Goal: Task Accomplishment & Management: Manage account settings

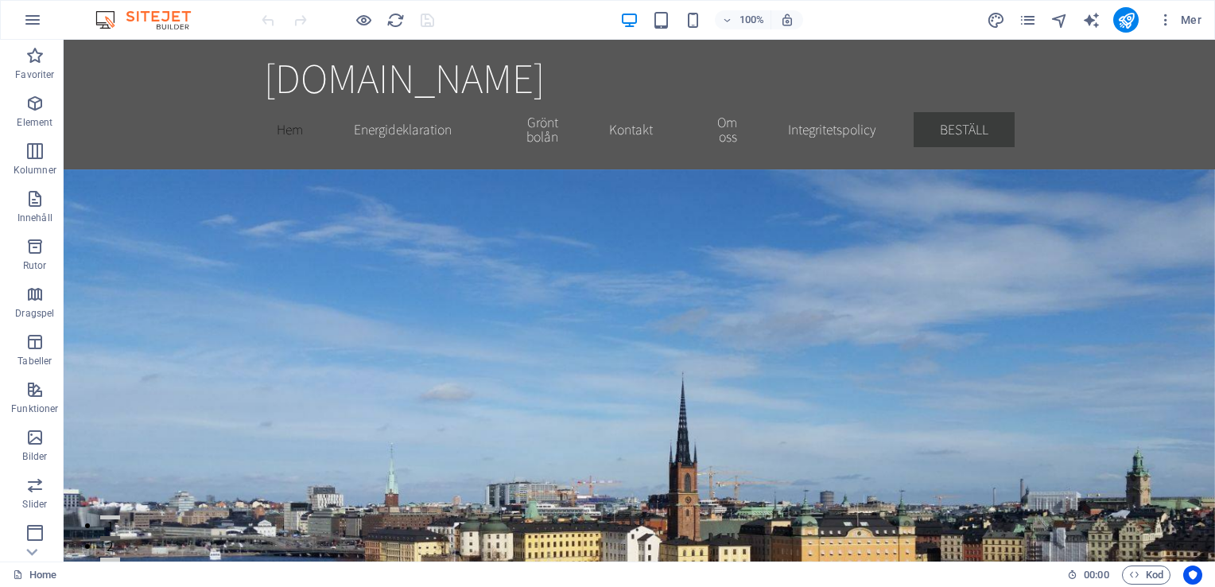
drag, startPoint x: 1206, startPoint y: 80, endPoint x: 1278, endPoint y: 64, distance: 74.1
click at [1024, 20] on icon "pages" at bounding box center [1028, 20] width 18 height 18
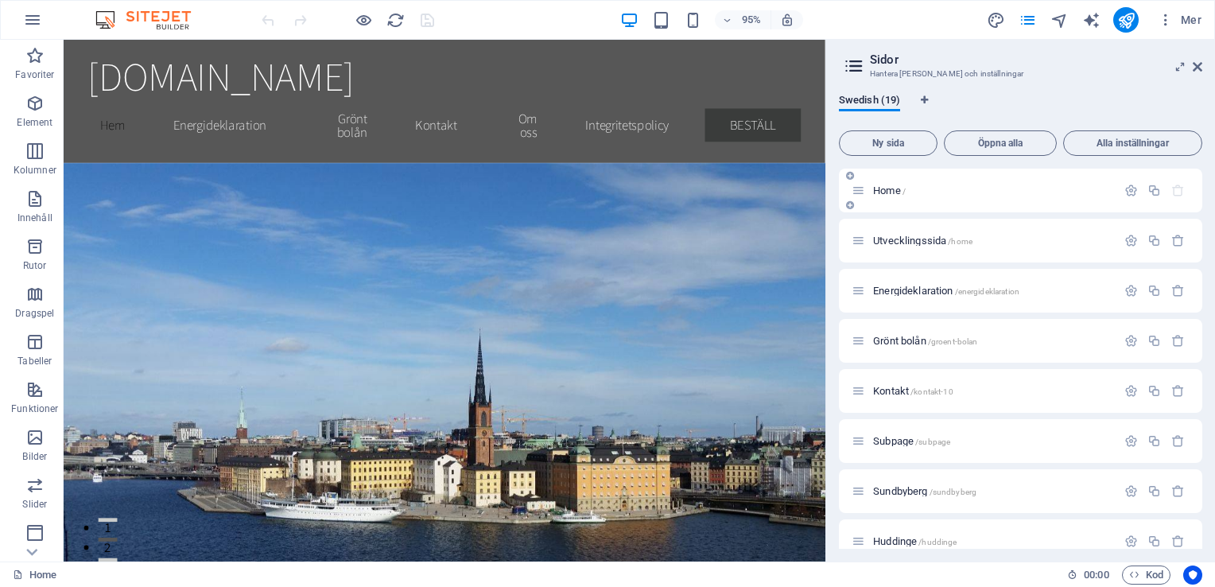
click at [973, 194] on p "Home /" at bounding box center [992, 190] width 239 height 10
click at [1135, 189] on button "button" at bounding box center [1131, 191] width 23 height 14
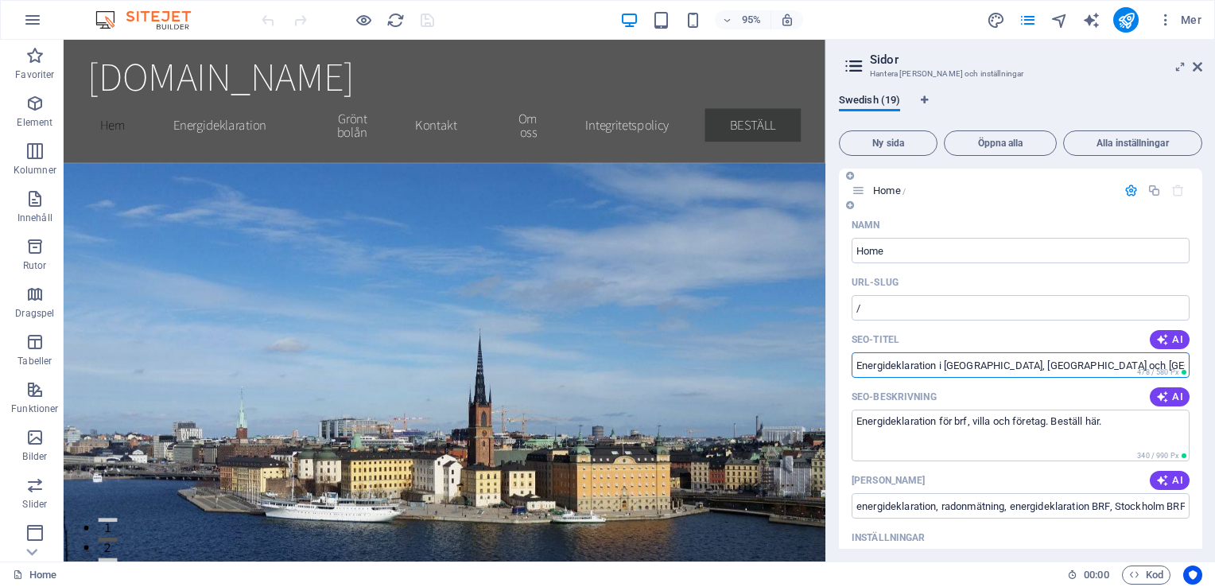
click at [1106, 366] on input "Energideklaration i [GEOGRAPHIC_DATA], [GEOGRAPHIC_DATA] och [GEOGRAPHIC_DATA]" at bounding box center [1021, 364] width 338 height 25
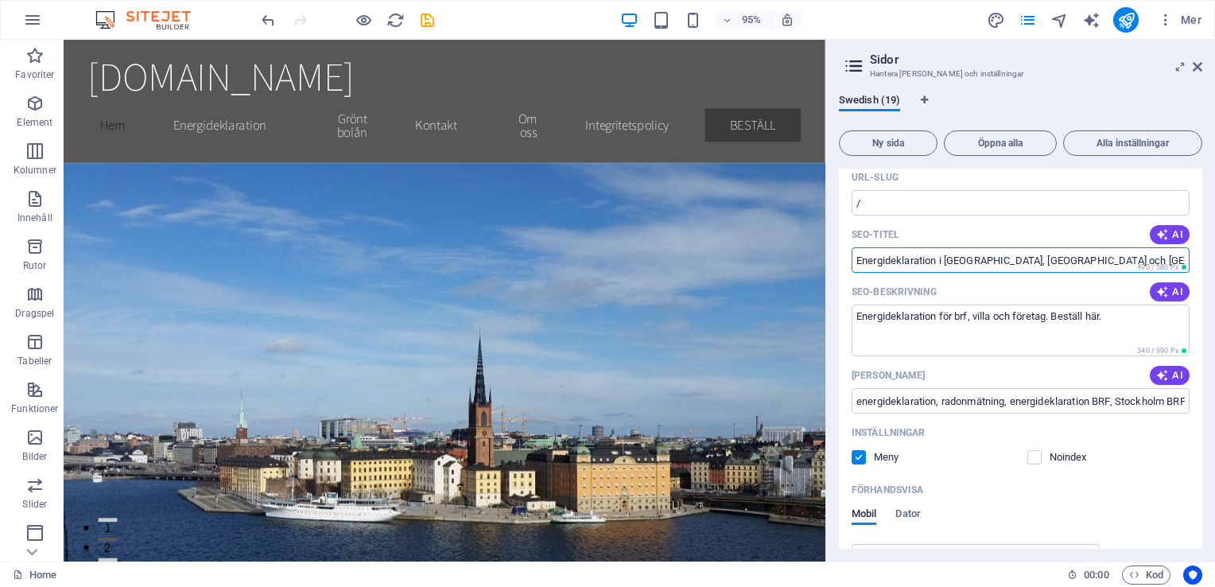
scroll to position [98, 0]
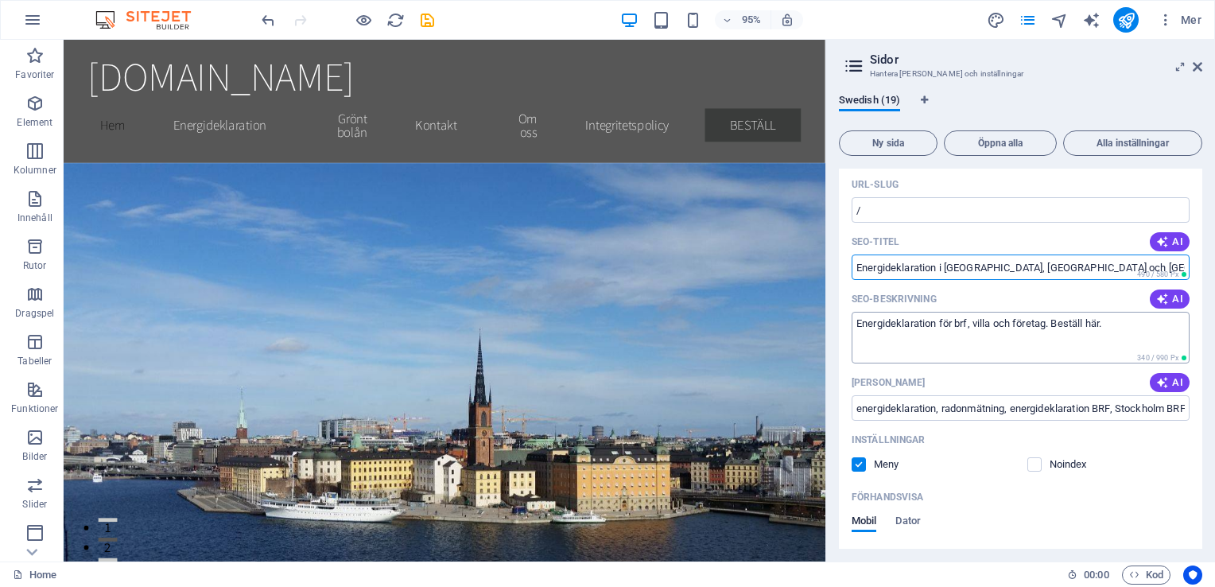
type input "Energideklaration i [GEOGRAPHIC_DATA], [GEOGRAPHIC_DATA] och [GEOGRAPHIC_DATA]."
click at [1123, 326] on textarea "Energideklaration för brf, villa och företag. Beställ här." at bounding box center [1021, 338] width 338 height 52
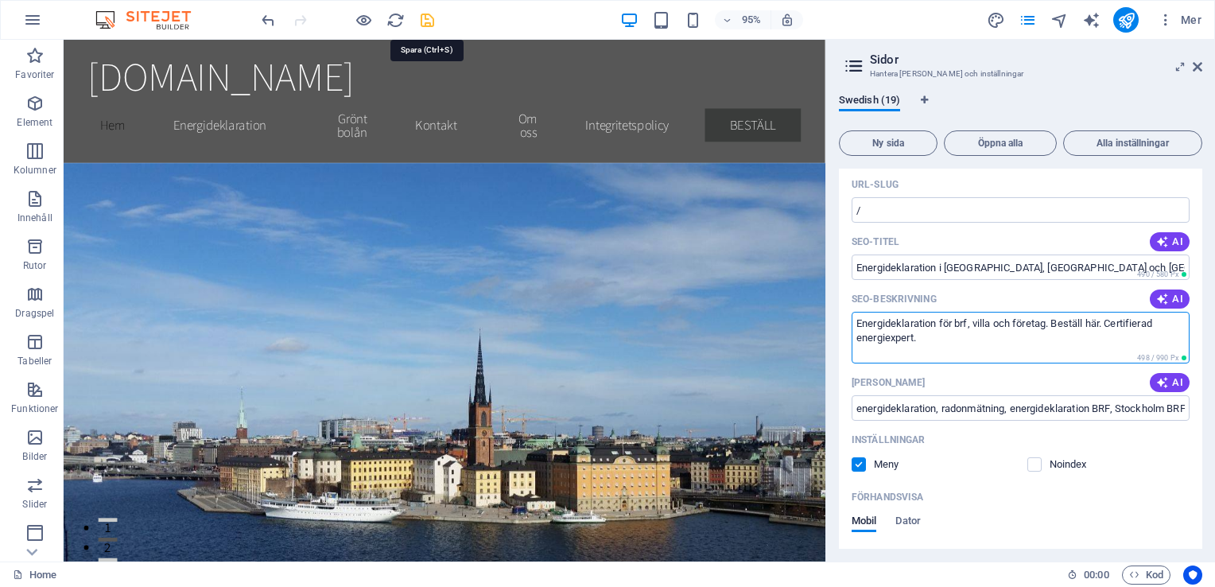
type textarea "Energideklaration för brf, villa och företag. Beställ här. Certifierad energiex…"
click at [422, 21] on icon "save" at bounding box center [427, 20] width 18 height 18
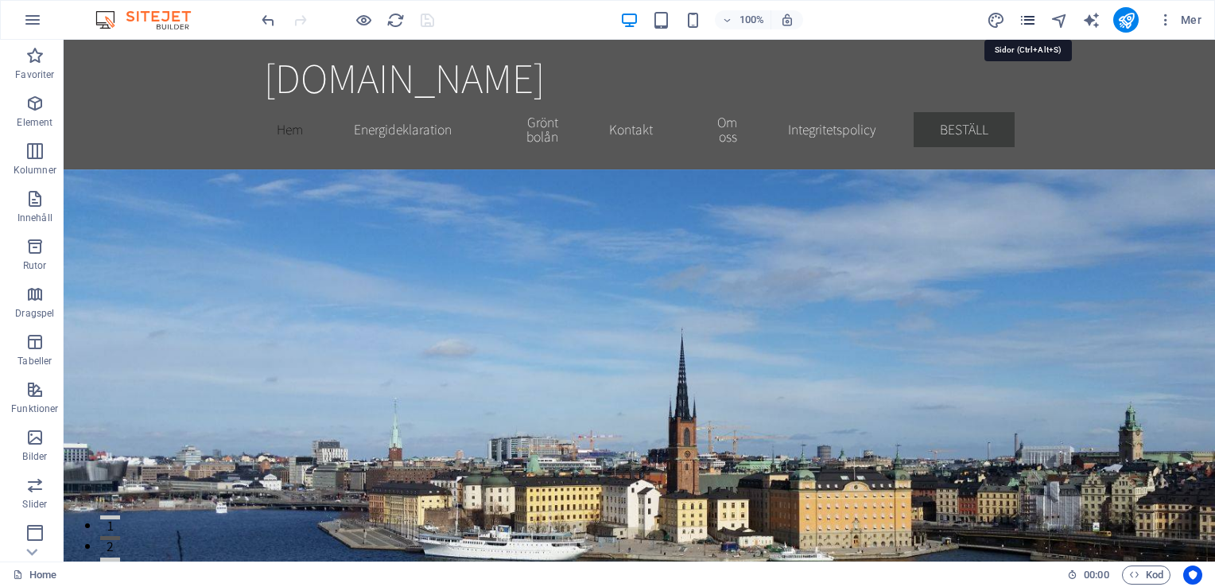
click at [1028, 14] on icon "pages" at bounding box center [1028, 20] width 18 height 18
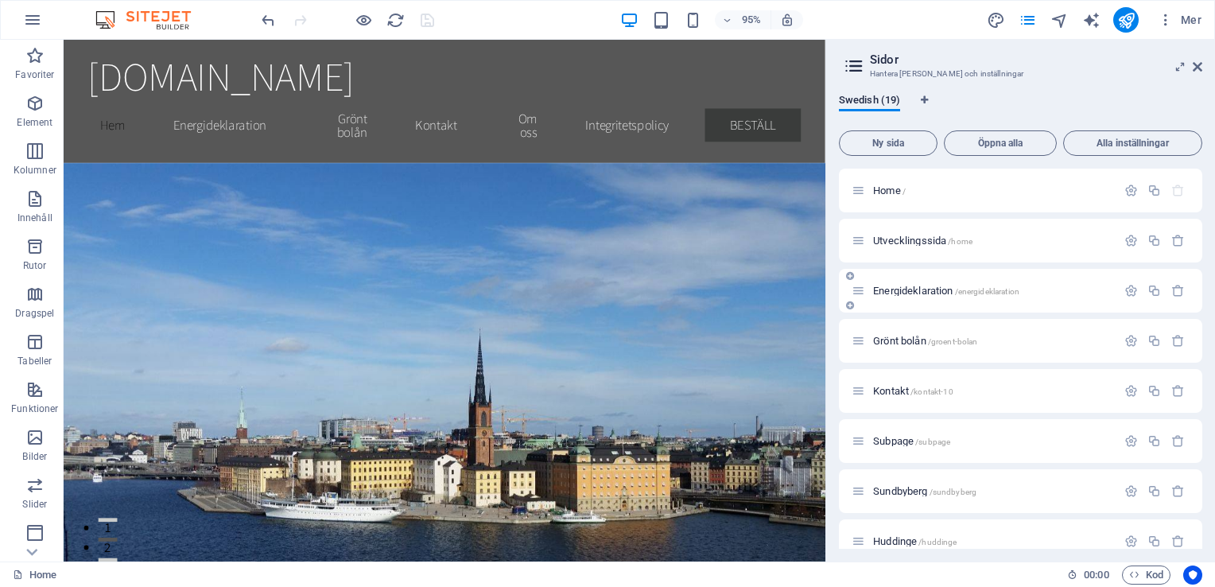
click at [929, 294] on span "Energideklaration /energideklaration" at bounding box center [946, 291] width 146 height 12
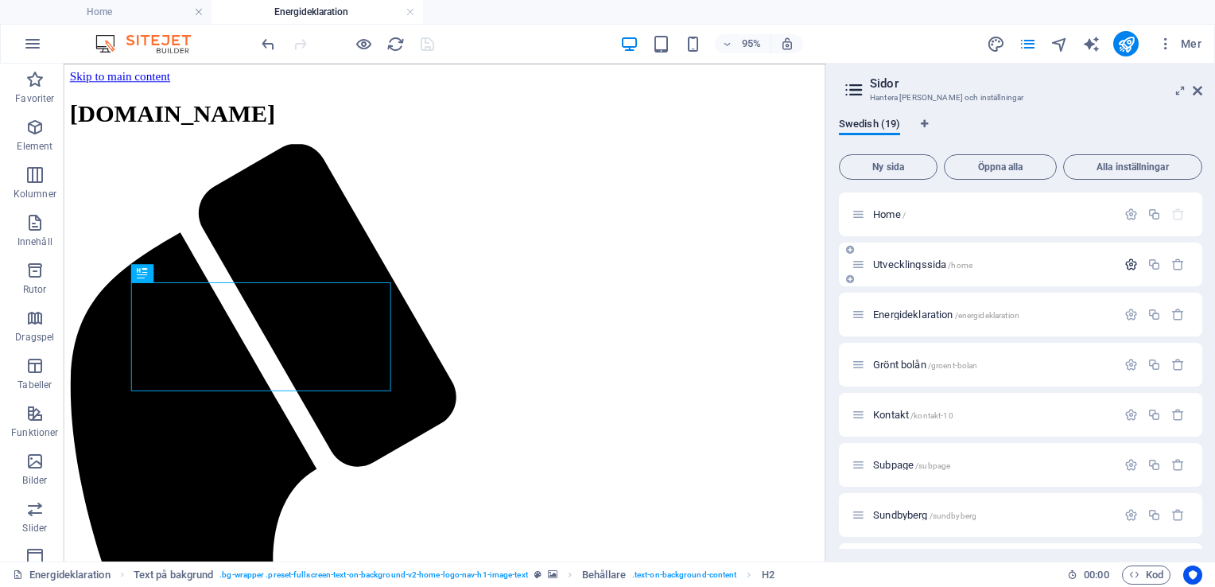
scroll to position [0, 0]
click at [1129, 262] on icon "button" at bounding box center [1132, 265] width 14 height 14
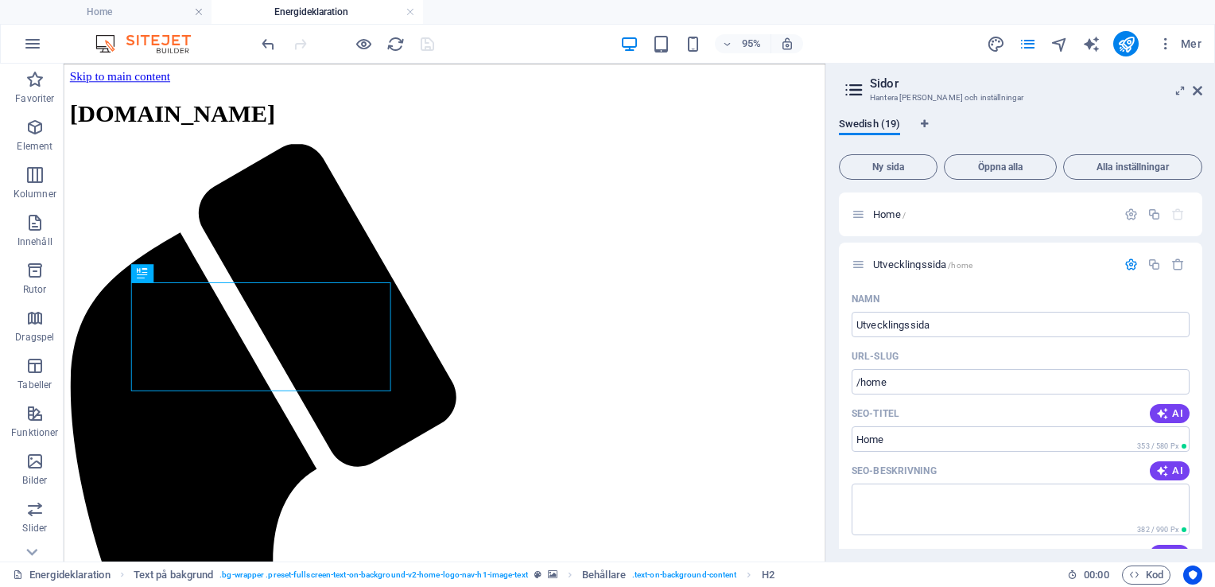
drag, startPoint x: 1202, startPoint y: 233, endPoint x: 1199, endPoint y: 243, distance: 10.6
click at [1199, 243] on div "Home / [GEOGRAPHIC_DATA] /home Namn Utvecklingssida ​ URL-SLUG /home ​ SEO-tite…" at bounding box center [1020, 370] width 363 height 356
drag, startPoint x: 1203, startPoint y: 247, endPoint x: 1196, endPoint y: 291, distance: 45.1
click at [1196, 291] on div "Swedish (19) Ny sida Öppna alla Alla inställningar Home / [GEOGRAPHIC_DATA] /ho…" at bounding box center [1020, 333] width 389 height 457
click at [1203, 327] on div "Swedish (19) Ny sida Öppna alla Alla inställningar Home / [GEOGRAPHIC_DATA] /ho…" at bounding box center [1020, 333] width 389 height 457
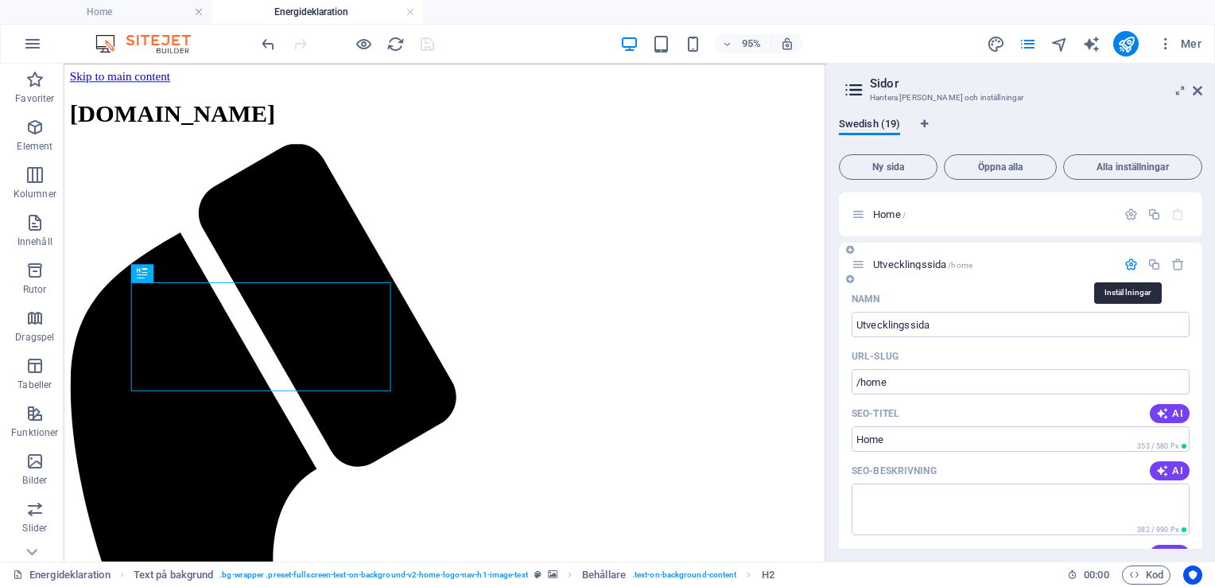
click at [1129, 268] on icon "button" at bounding box center [1132, 265] width 14 height 14
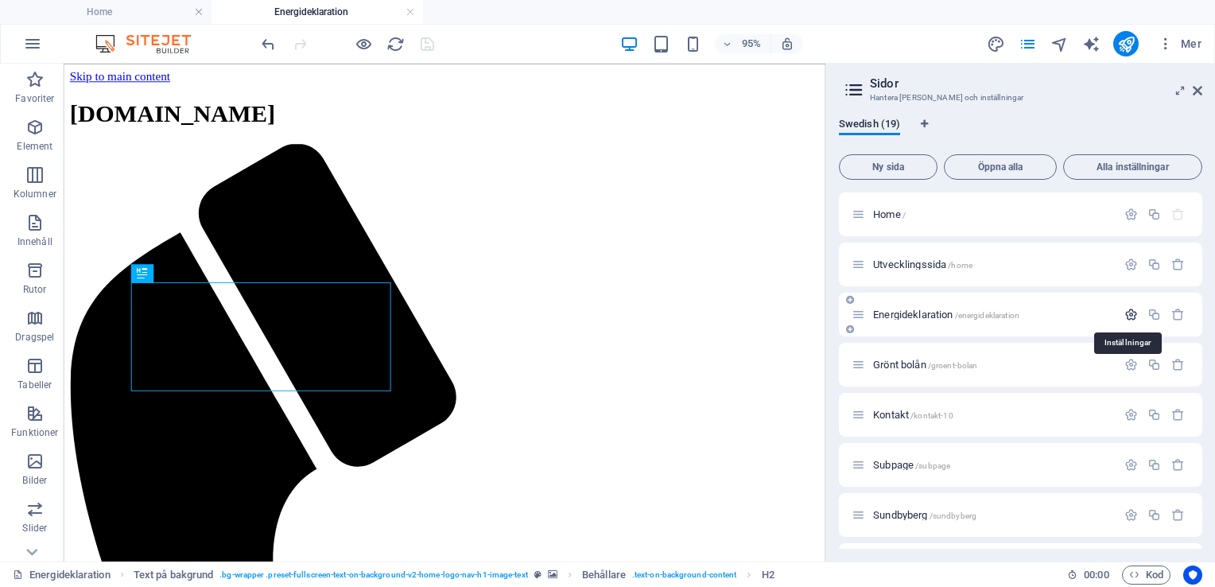
click at [1126, 313] on icon "button" at bounding box center [1132, 315] width 14 height 14
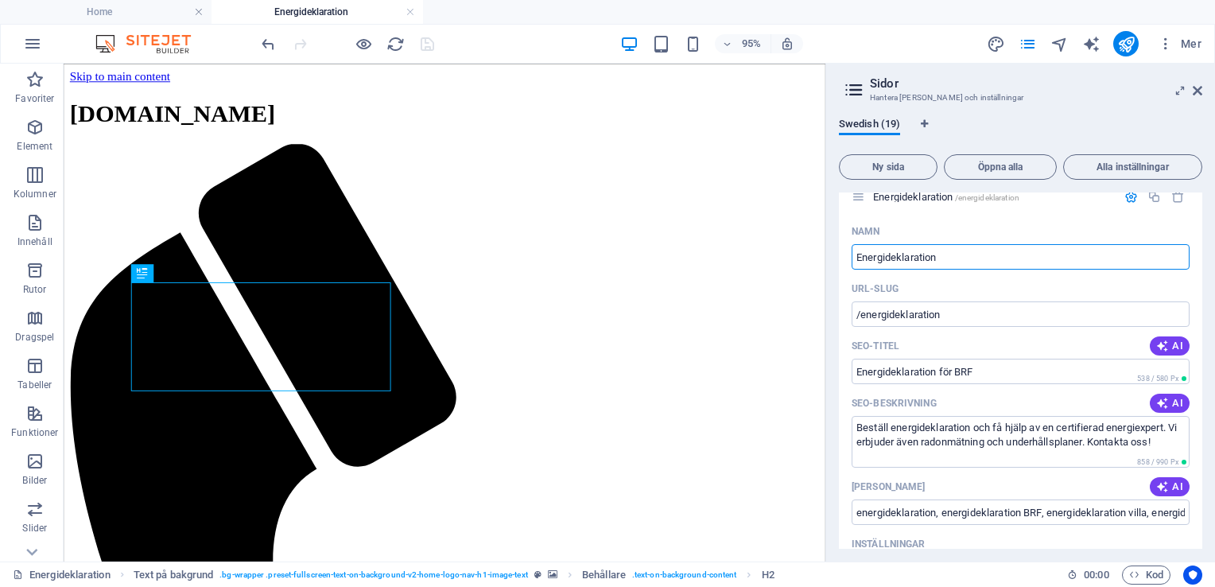
scroll to position [121, 0]
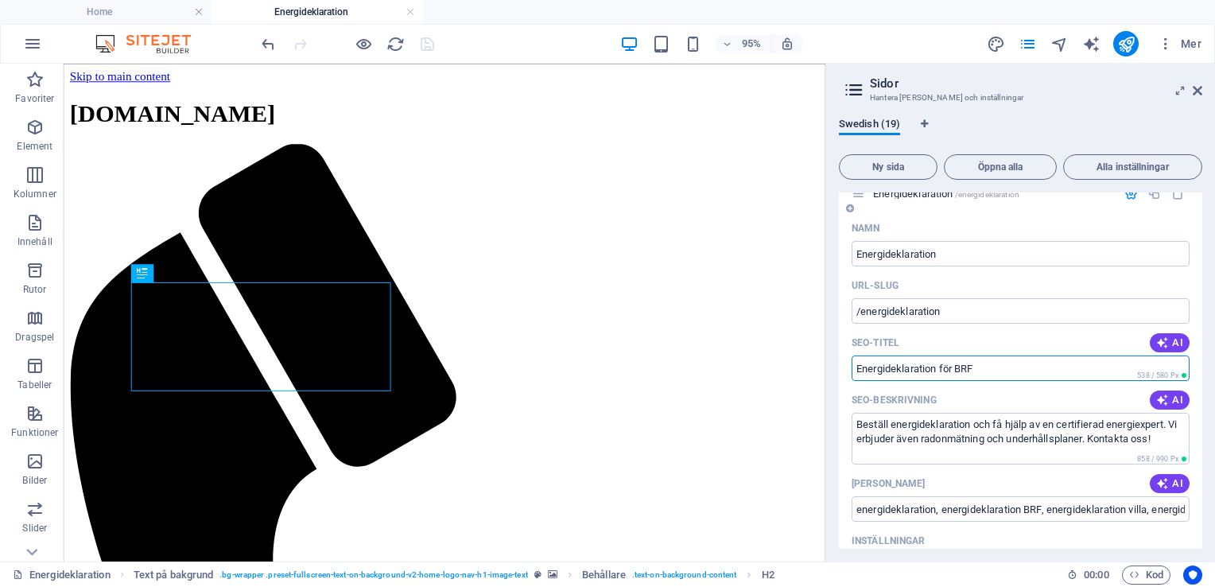
click at [998, 373] on input "Energideklaration för BRF" at bounding box center [1021, 368] width 338 height 25
type input "Energideklaration för BRF och företag"
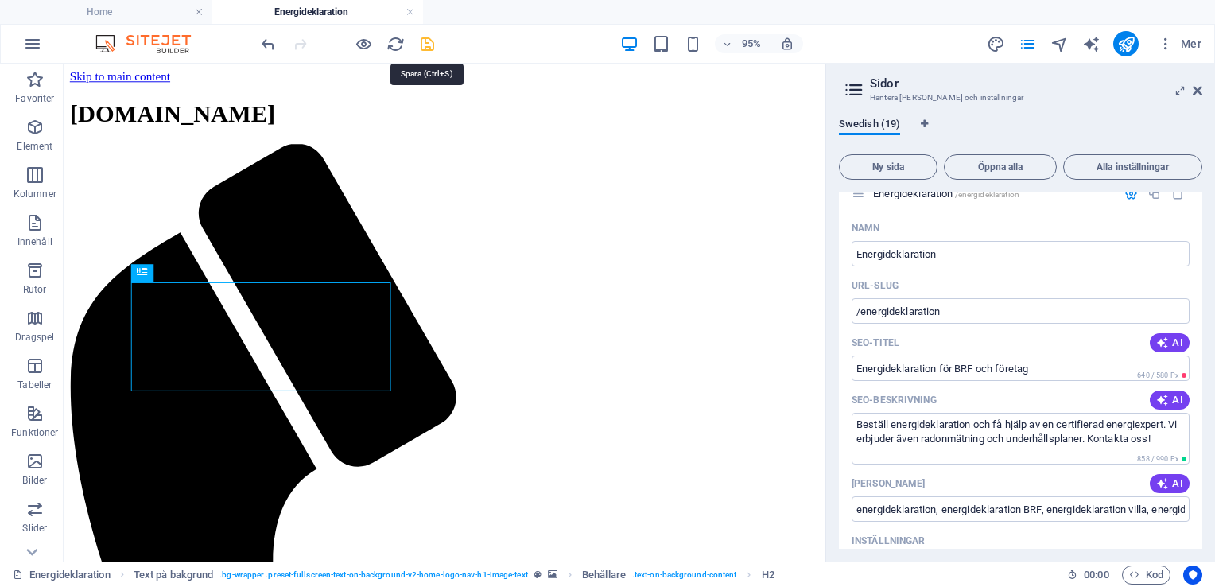
click at [426, 41] on icon "save" at bounding box center [427, 44] width 18 height 18
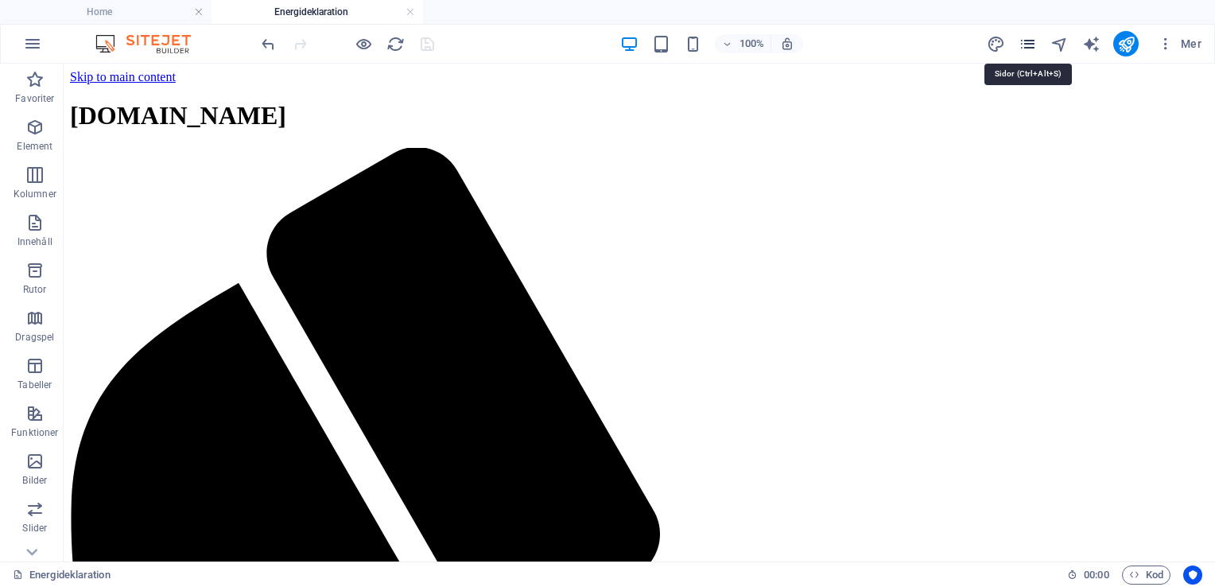
click at [1026, 42] on icon "pages" at bounding box center [1028, 44] width 18 height 18
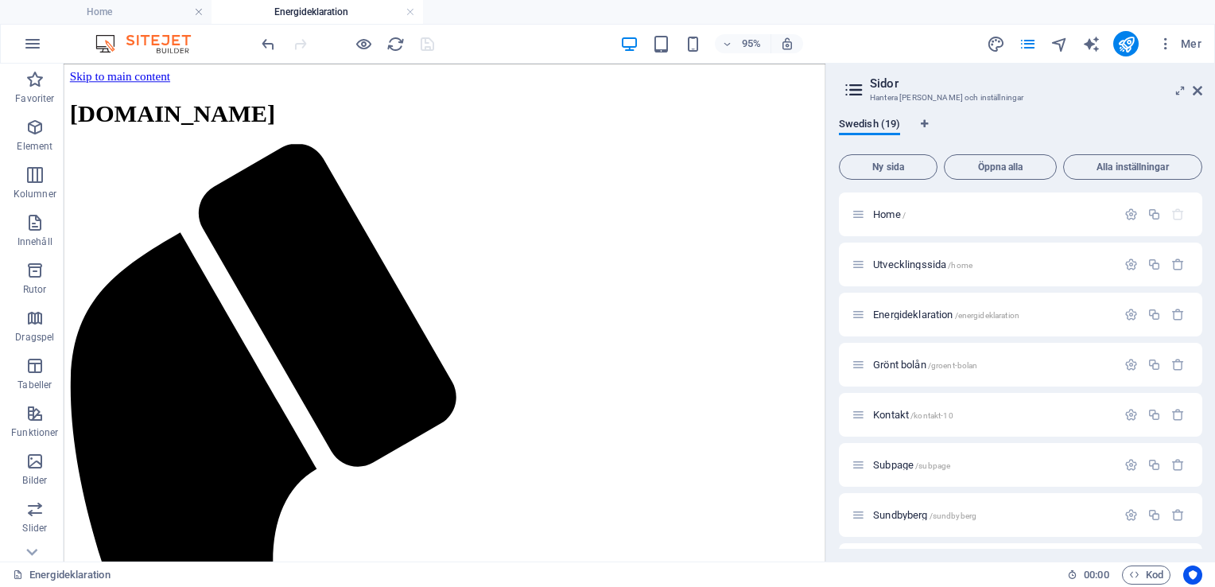
drag, startPoint x: 1202, startPoint y: 252, endPoint x: 1215, endPoint y: 429, distance: 177.8
click at [1215, 429] on html "[DOMAIN_NAME] Home Energideklaration Favoriter Element Kolumner Innehåll Rutor …" at bounding box center [607, 293] width 1215 height 587
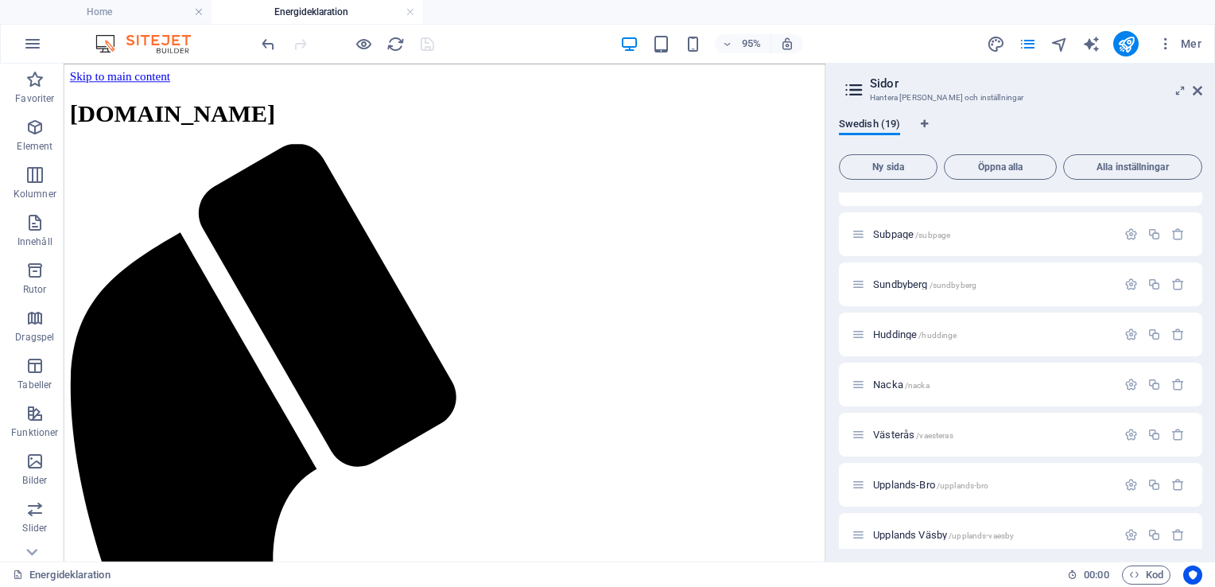
scroll to position [232, 0]
click at [1127, 387] on icon "button" at bounding box center [1132, 383] width 14 height 14
drag, startPoint x: 1203, startPoint y: 304, endPoint x: 1195, endPoint y: 385, distance: 81.5
click at [1195, 385] on div "Swedish (19) Ny sida Öppna alla Alla inställningar Home / Utvecklingssida /home…" at bounding box center [1020, 333] width 389 height 457
click at [1195, 384] on div "Nacka /nacka" at bounding box center [1020, 383] width 363 height 44
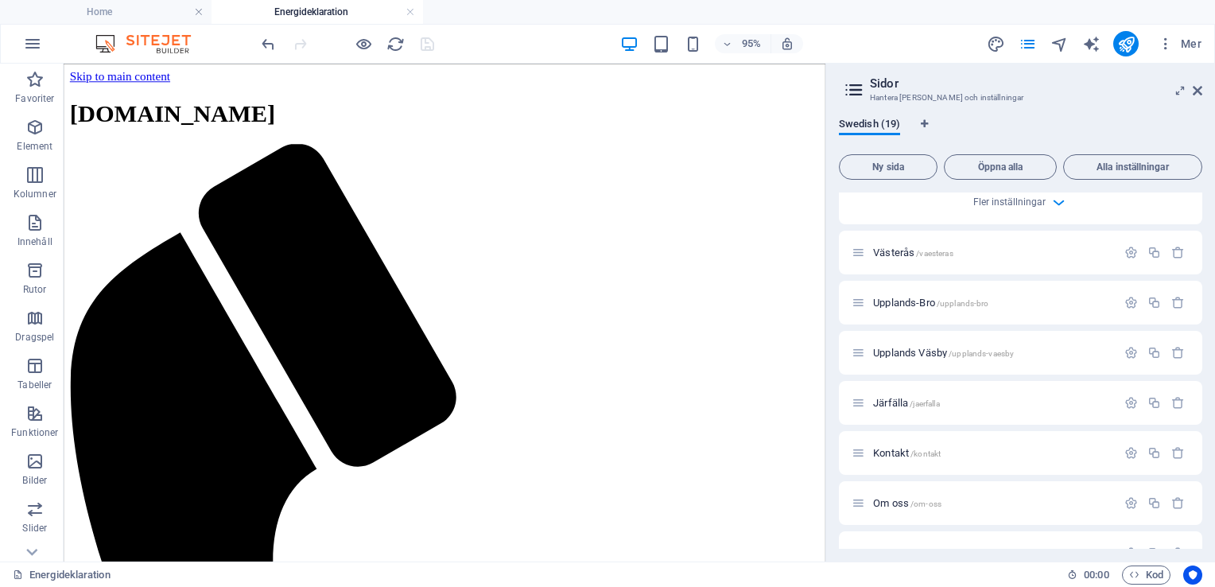
scroll to position [1028, 0]
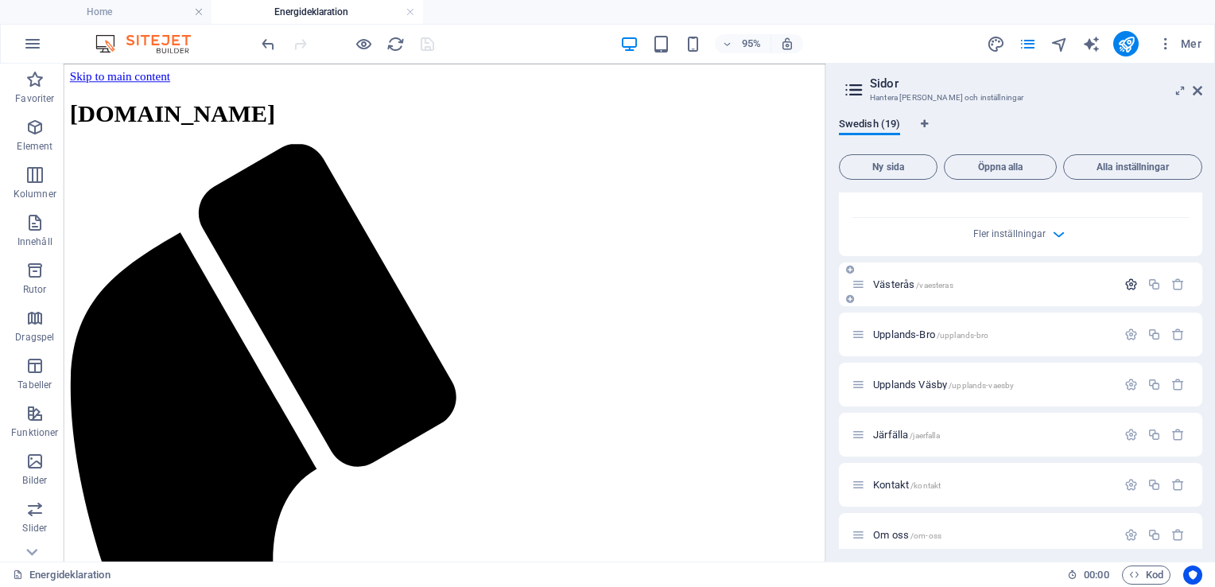
click at [1129, 291] on icon "button" at bounding box center [1132, 285] width 14 height 14
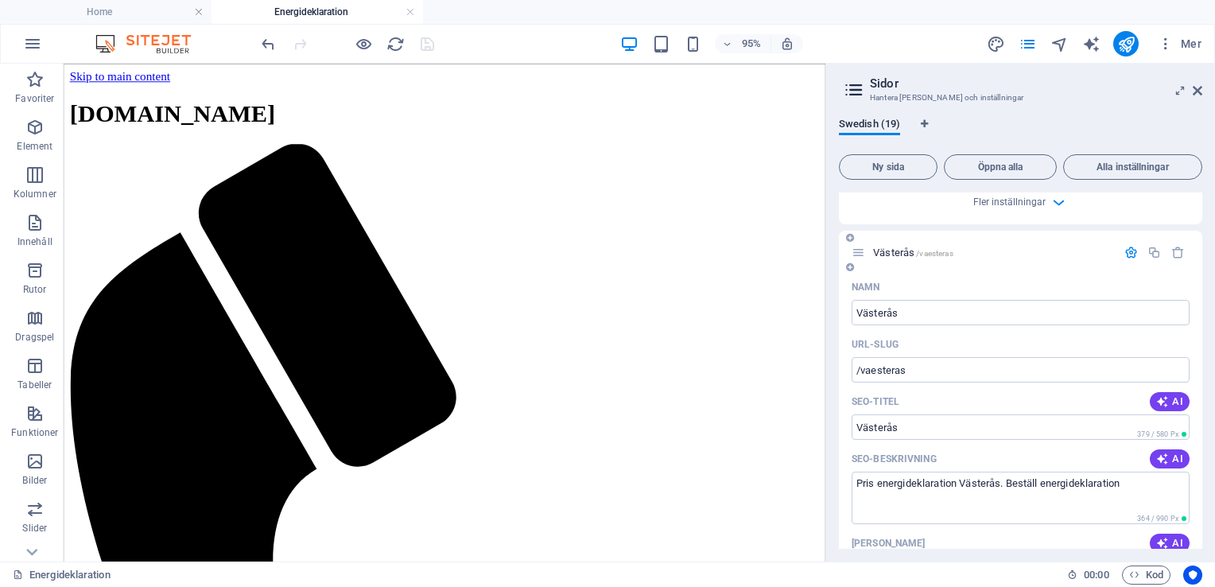
scroll to position [1091, 0]
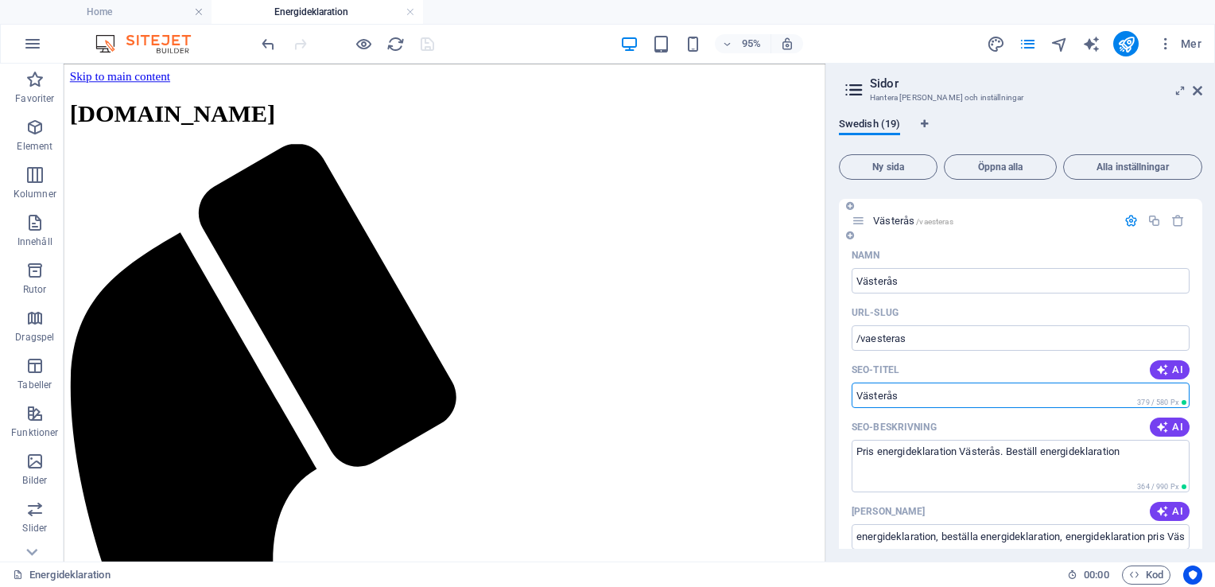
click at [904, 408] on input "Västerås" at bounding box center [1021, 395] width 338 height 25
click at [1168, 376] on span "AI" at bounding box center [1169, 369] width 27 height 13
type input "Energideklaration Västerås 1900 kr"
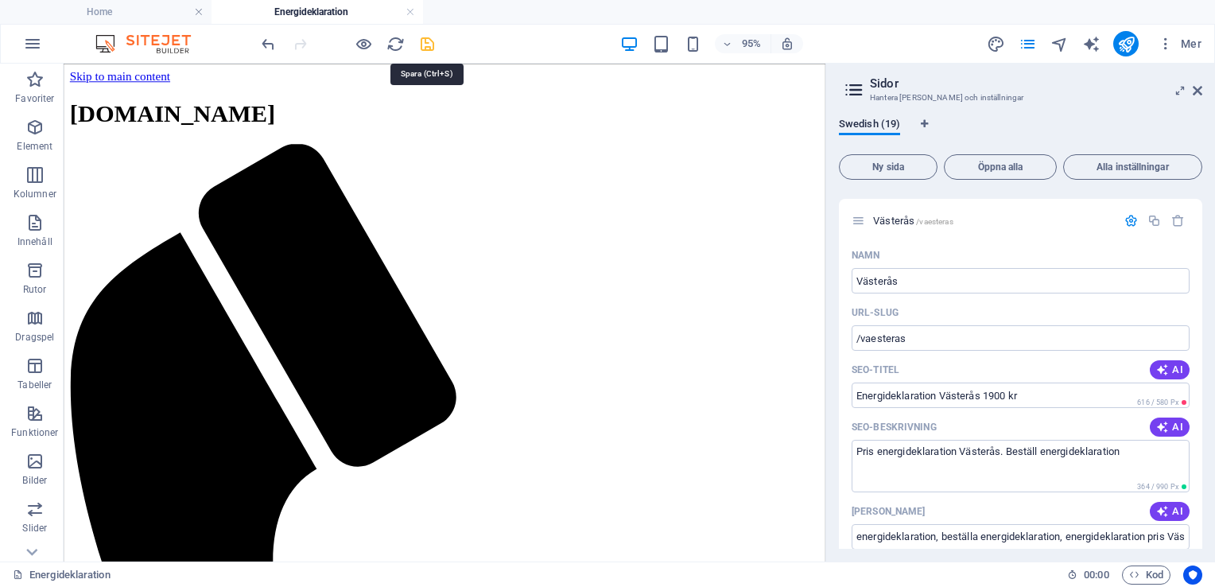
click at [423, 45] on icon "save" at bounding box center [427, 44] width 18 height 18
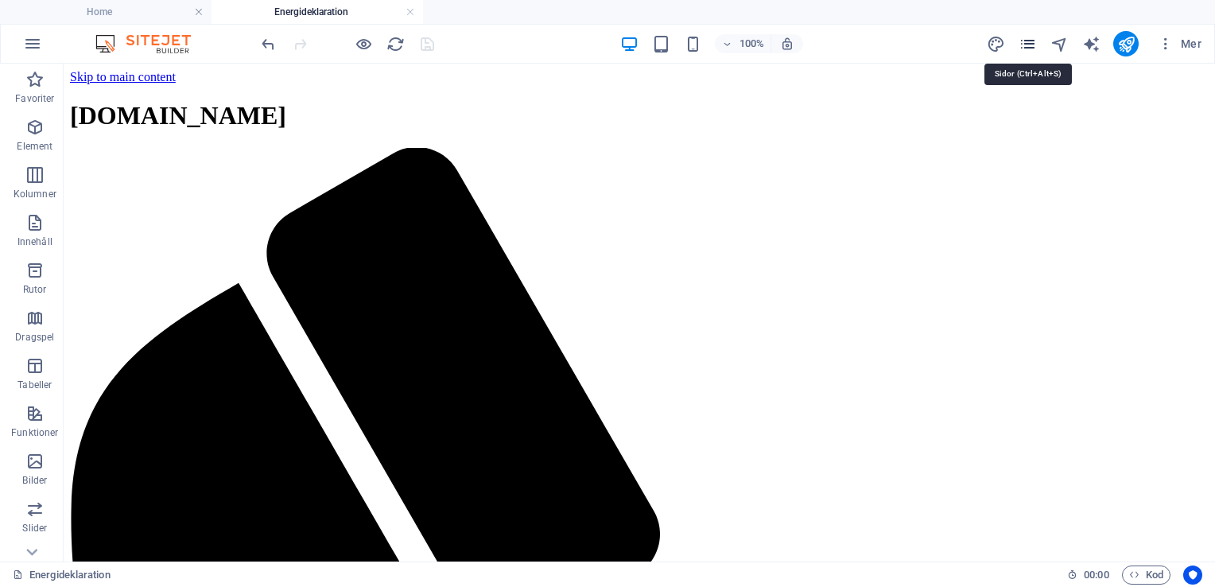
click at [1028, 40] on icon "pages" at bounding box center [1028, 44] width 18 height 18
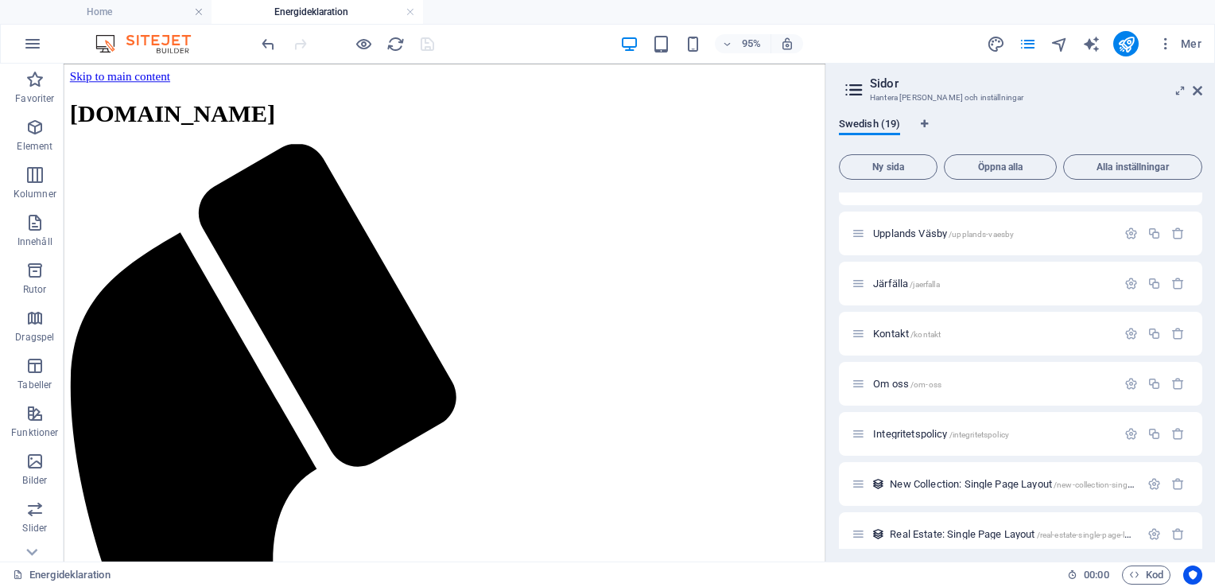
scroll to position [522, 0]
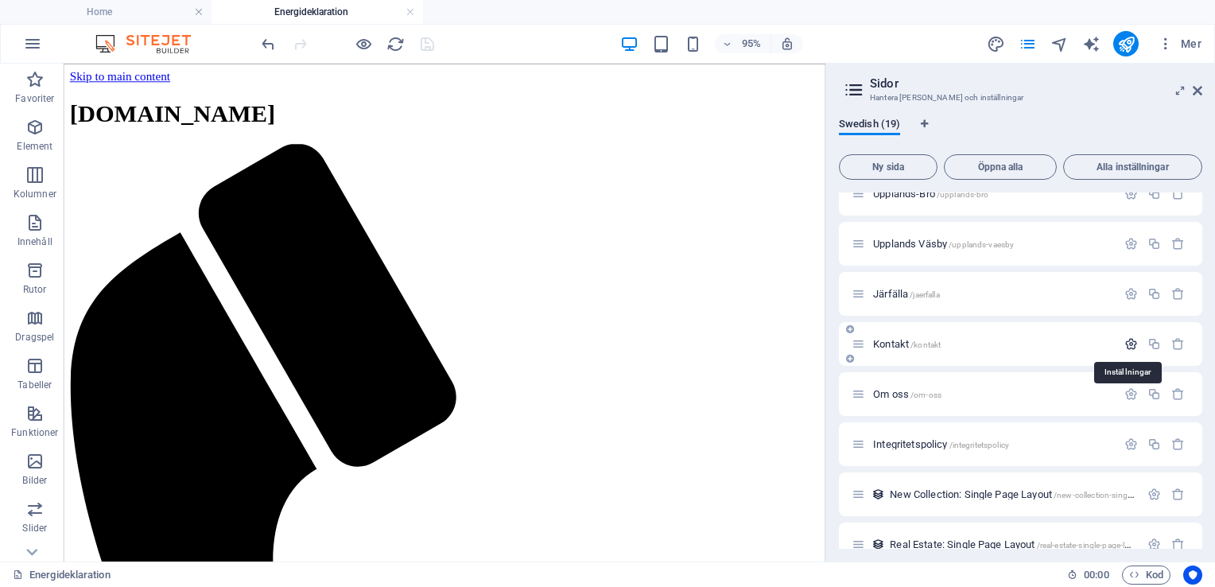
click at [1128, 345] on icon "button" at bounding box center [1132, 344] width 14 height 14
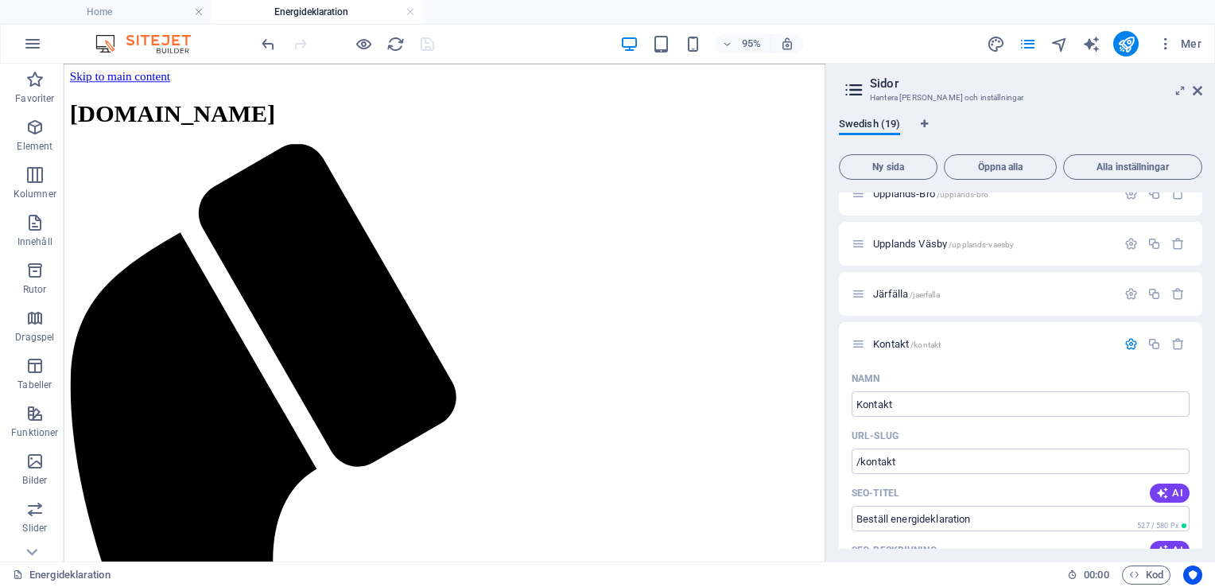
drag, startPoint x: 1199, startPoint y: 363, endPoint x: 1200, endPoint y: 399, distance: 35.8
click at [1200, 399] on div "Home / Utvecklingssida /home Energideklaration /energideklaration Grönt bolån /…" at bounding box center [1020, 370] width 363 height 356
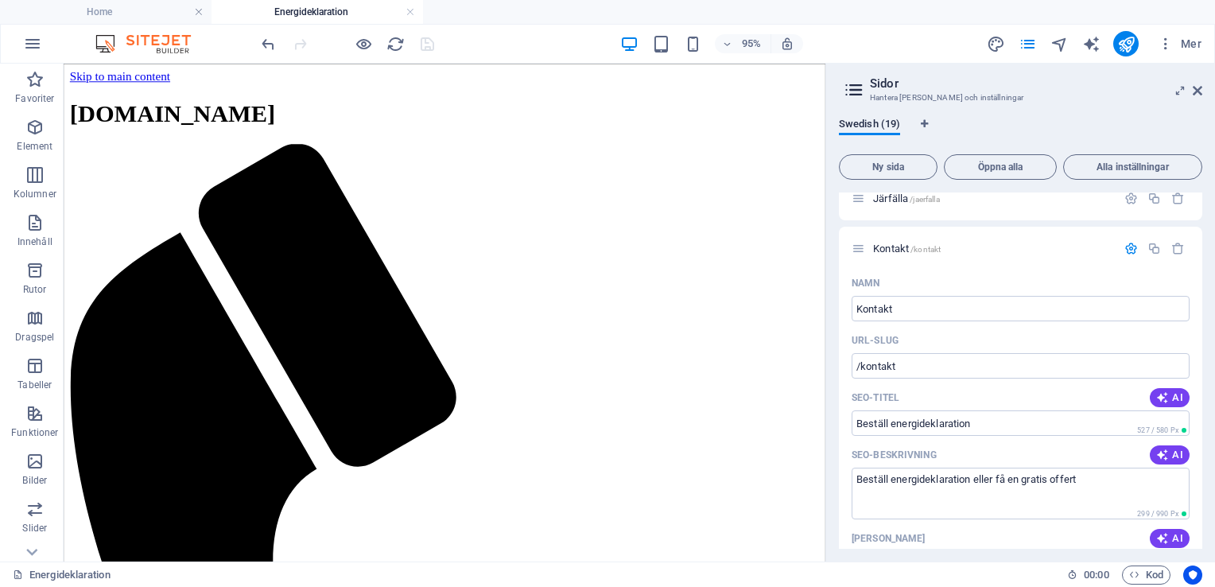
scroll to position [649, 0]
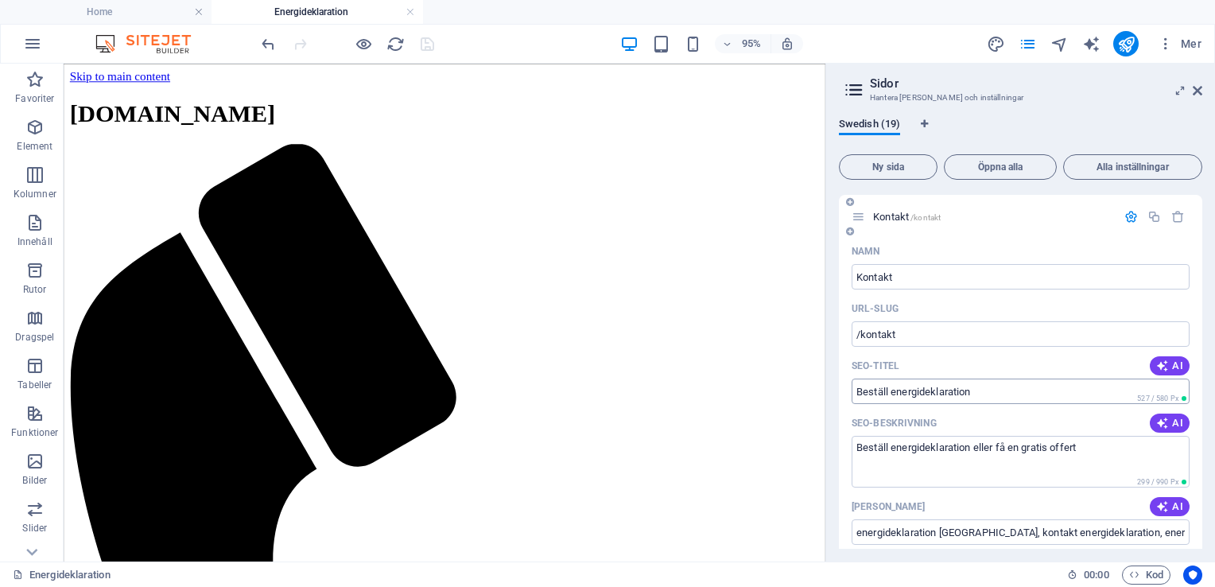
click at [1012, 391] on input "Beställ energideklaration" at bounding box center [1021, 391] width 338 height 25
type input "Beställ energideklaration och få hjälp av en certifierad energiexpert"
click at [419, 42] on icon "save" at bounding box center [427, 44] width 18 height 18
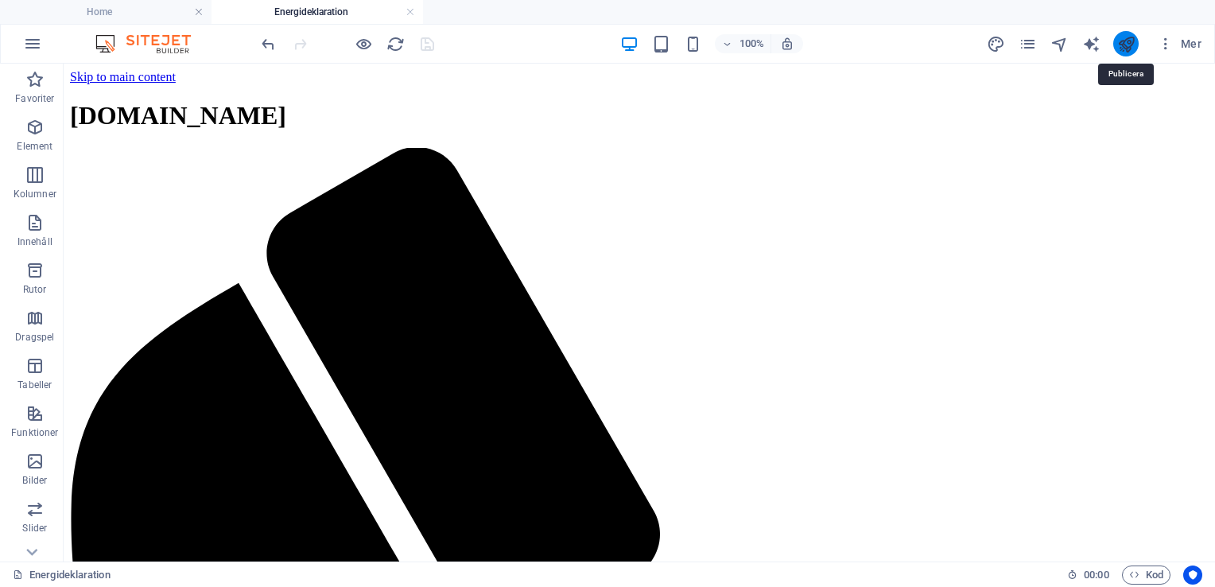
click at [1125, 46] on icon "publish" at bounding box center [1126, 44] width 18 height 18
